Goal: Transaction & Acquisition: Purchase product/service

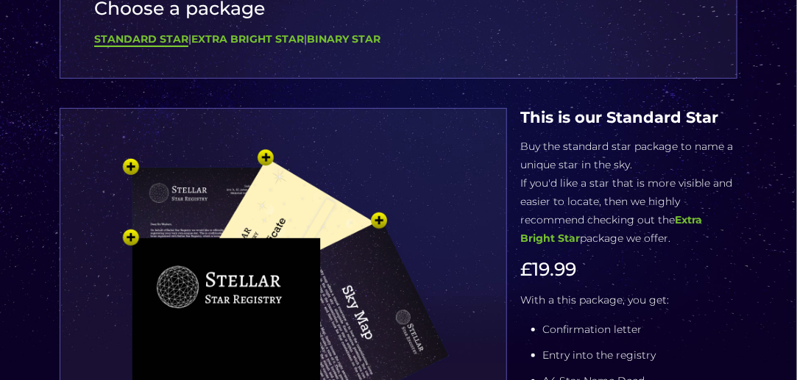
scroll to position [118, 0]
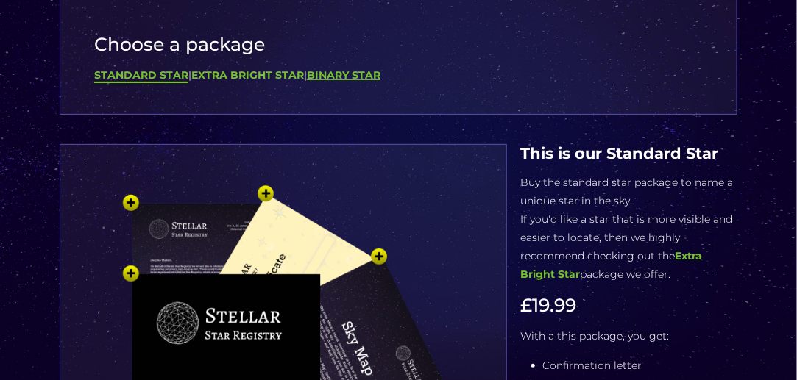
click at [335, 76] on b "Binary Star" at bounding box center [344, 74] width 74 height 13
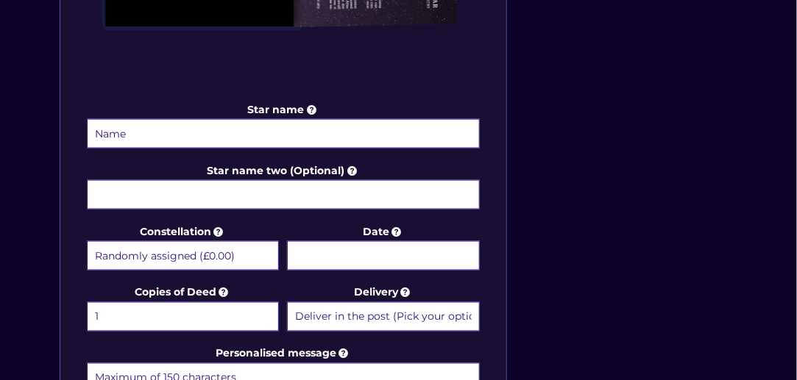
scroll to position [647, 0]
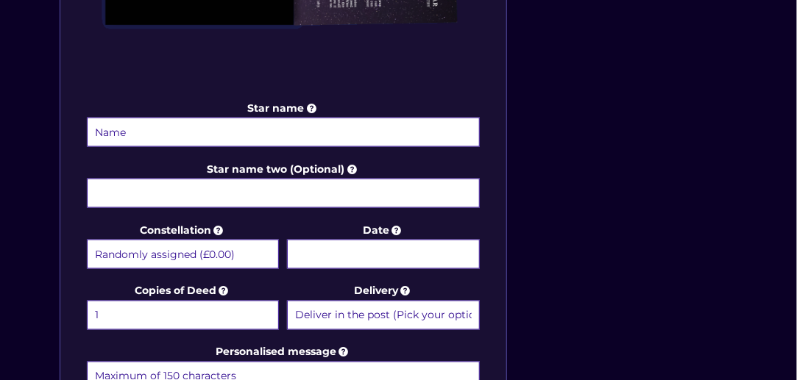
click at [241, 132] on input "Star name" at bounding box center [283, 132] width 393 height 29
type input "[PERSON_NAME]"
click at [321, 255] on body "Free delivery 💫 Next day FREE on £59+ Name a Star FAQs Contact Us 0 Buy now Cho…" at bounding box center [398, 212] width 797 height 1719
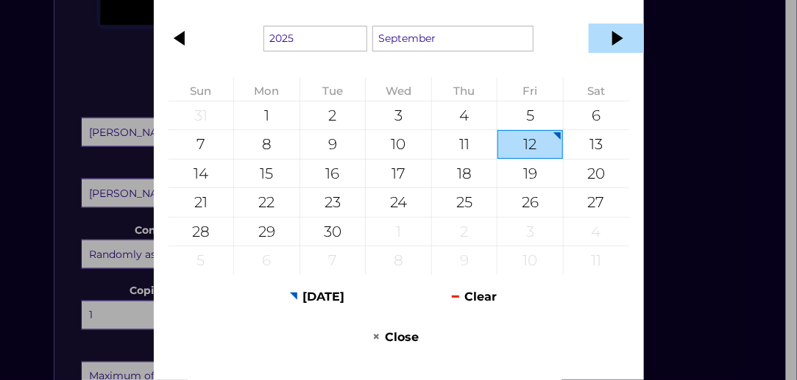
click at [614, 40] on div at bounding box center [615, 38] width 55 height 29
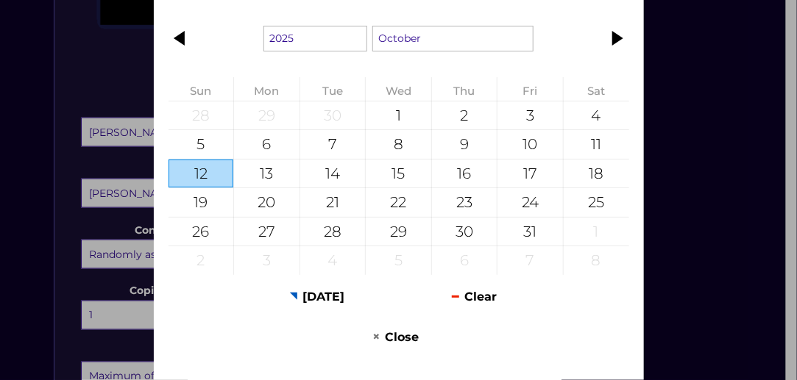
click at [614, 40] on div at bounding box center [615, 38] width 55 height 29
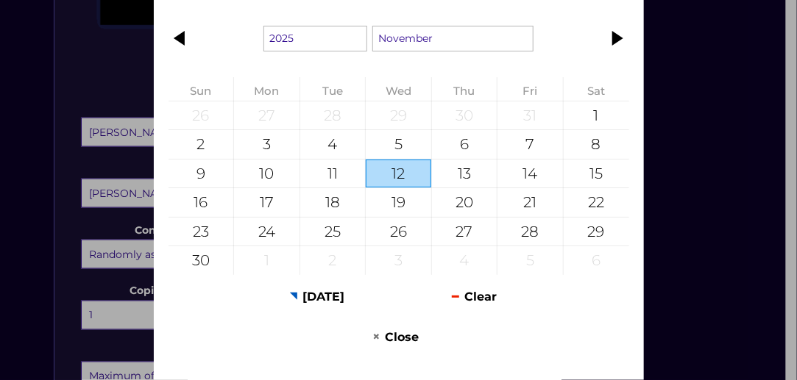
click at [614, 40] on div at bounding box center [615, 38] width 55 height 29
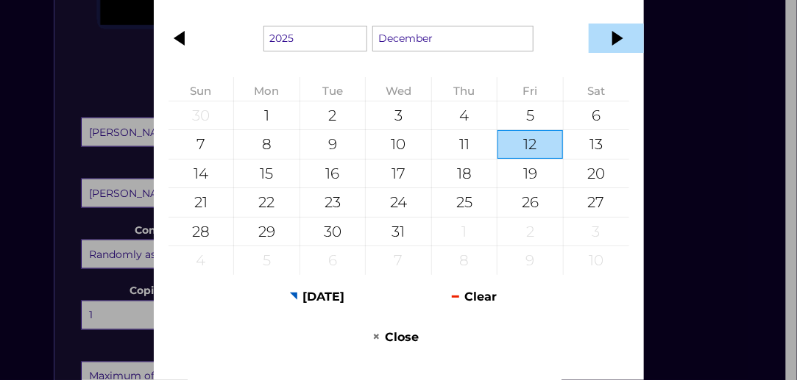
click at [613, 38] on div at bounding box center [615, 38] width 55 height 29
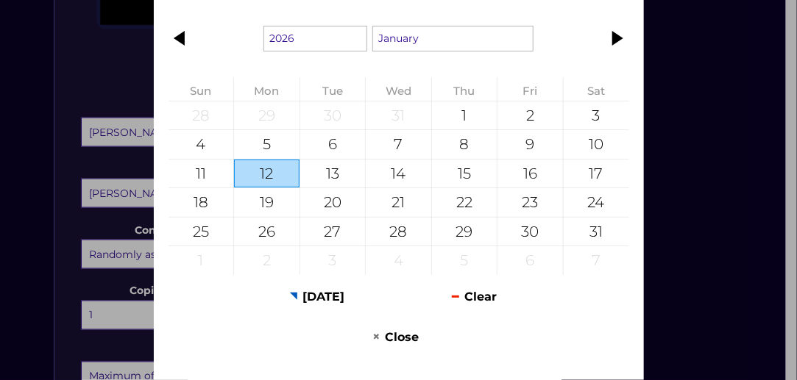
click at [613, 38] on div at bounding box center [615, 38] width 55 height 29
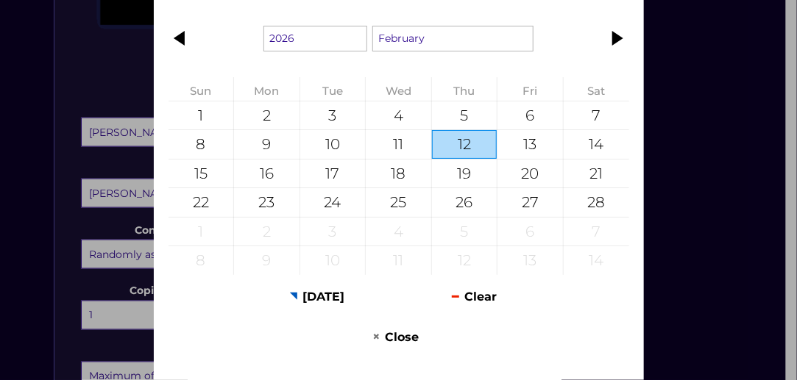
click at [613, 38] on div at bounding box center [615, 38] width 55 height 29
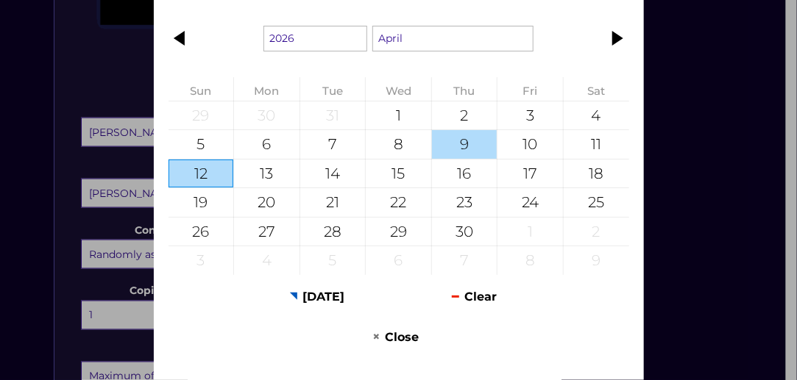
click at [459, 139] on div "9" at bounding box center [464, 144] width 65 height 29
type input "[DATE]"
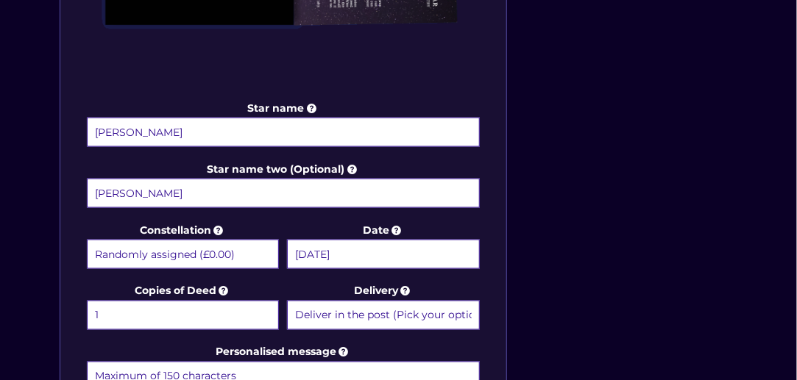
click at [407, 304] on select "Deliver in the post (Pick your option later) Deliver in the post and by Email (…" at bounding box center [383, 315] width 193 height 29
select select "Deliver in the post and by Email (within 1 hour) (+£4.99)"
click at [287, 301] on select "Deliver in the post (Pick your option later) Deliver in the post and by Email (…" at bounding box center [383, 315] width 193 height 29
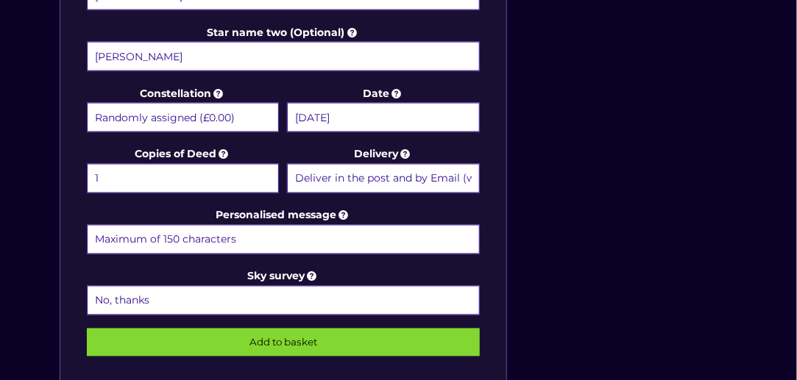
scroll to position [797, 0]
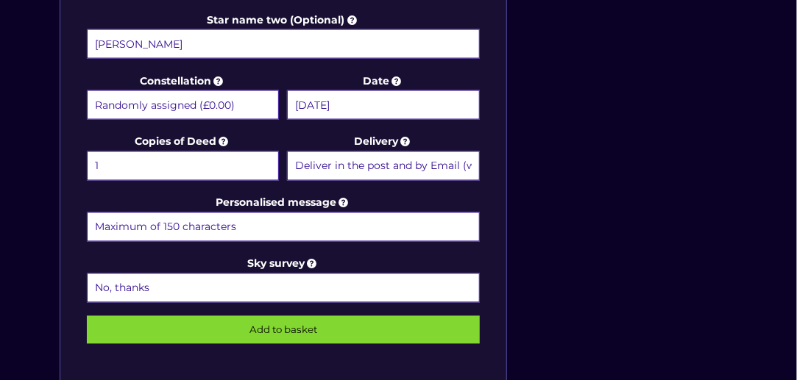
click at [268, 220] on input "Personalised message" at bounding box center [283, 227] width 393 height 29
type input "Wishing you both a happy and healthy life together"
click at [87, 316] on input "Add to basket" at bounding box center [283, 330] width 393 height 28
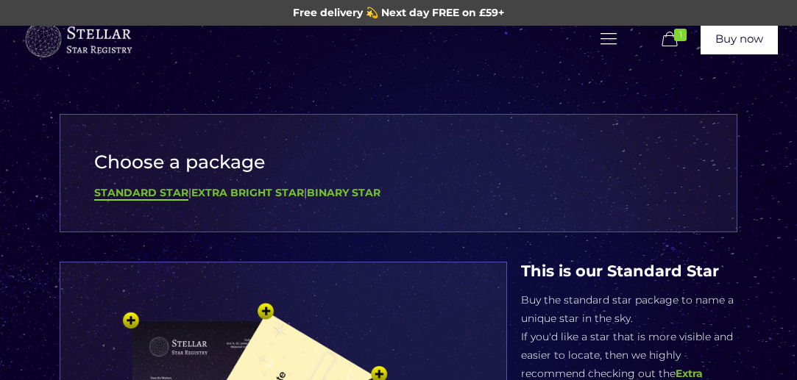
select select "Deliver in the post and by Email (within 1 hour) (+£4.99)"
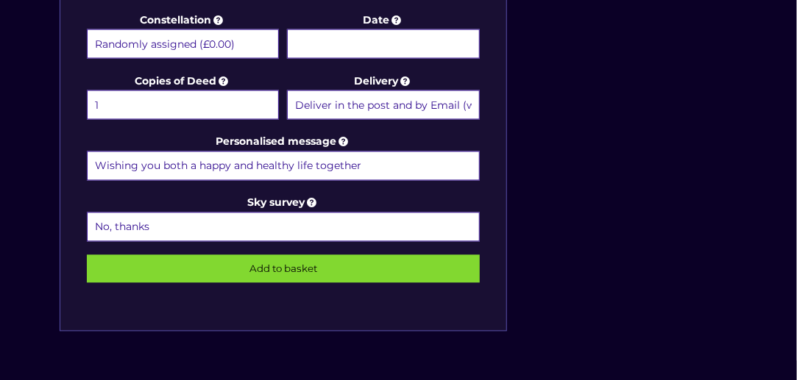
click at [363, 163] on input "Wishing you both a happy and healthy life together" at bounding box center [283, 166] width 393 height 29
click at [87, 255] on input "Add to basket" at bounding box center [283, 269] width 393 height 28
type input "Wishing you both a happy and healthy life together. Love from Jog"
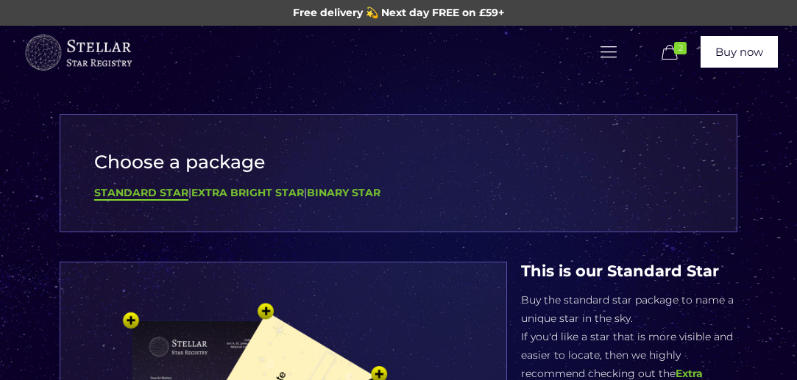
select select "Deliver in the post and by Email (within 1 hour) (+£4.99)"
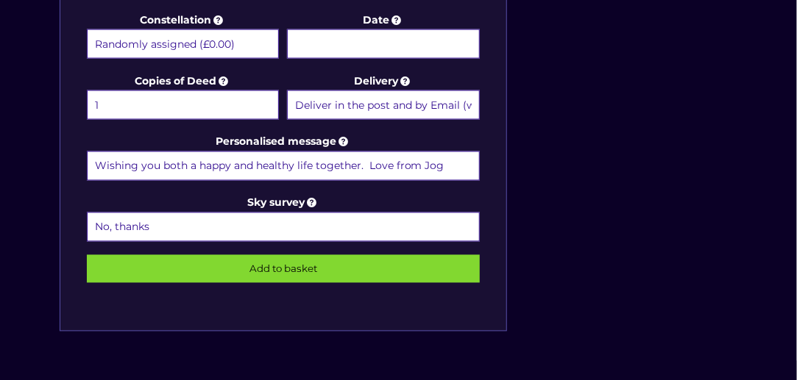
click at [445, 166] on input "Wishing you both a happy and healthy life together. Love from Jog" at bounding box center [283, 166] width 393 height 29
type input "Wishing you both a happy and healthy life together. Love from John xx"
click at [271, 263] on input "Add to basket" at bounding box center [283, 269] width 393 height 28
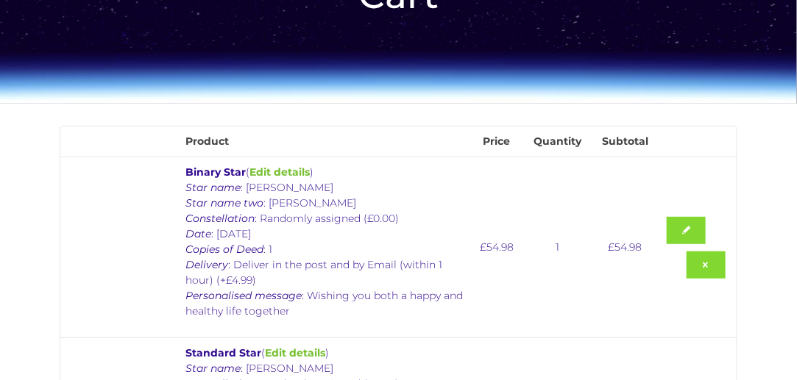
scroll to position [140, 0]
